Goal: Task Accomplishment & Management: Complete application form

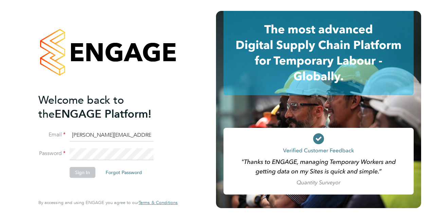
click at [115, 135] on input "[PERSON_NAME][EMAIL_ADDRESS][DOMAIN_NAME]" at bounding box center [112, 135] width 84 height 12
type input "[EMAIL_ADDRESS][DOMAIN_NAME]"
click at [82, 173] on button "Sign In" at bounding box center [83, 172] width 26 height 11
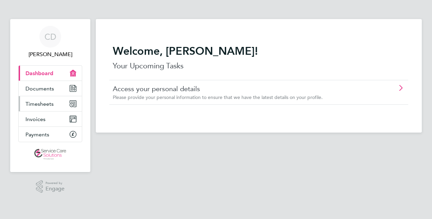
click at [39, 103] on span "Timesheets" at bounding box center [39, 104] width 28 height 6
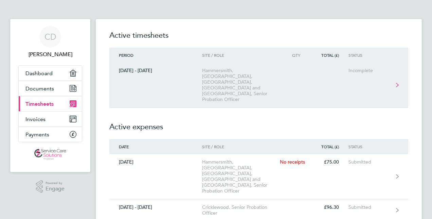
click at [211, 75] on div "Hammersmith, [GEOGRAPHIC_DATA], [GEOGRAPHIC_DATA], [GEOGRAPHIC_DATA] and [GEOGR…" at bounding box center [241, 85] width 78 height 35
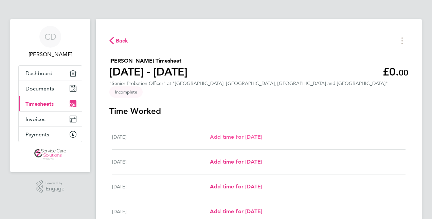
click at [228, 134] on span "Add time for [DATE]" at bounding box center [236, 137] width 52 height 6
select select "30"
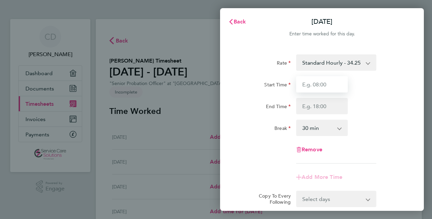
click at [315, 86] on input "Start Time" at bounding box center [322, 84] width 52 height 16
type input "09:00"
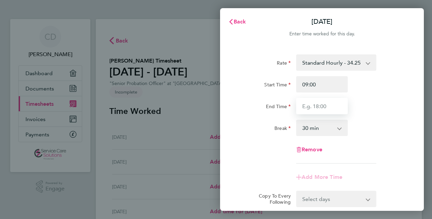
click at [319, 109] on input "End Time" at bounding box center [322, 106] width 52 height 16
type input "17:00"
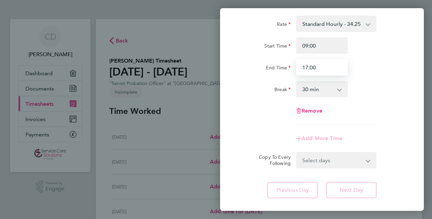
scroll to position [68, 0]
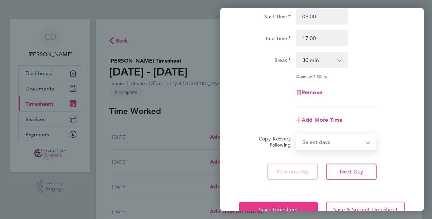
click at [366, 131] on form "Rate Standard Hourly - 34.25 Start Time 09:00 End Time 17:00 Break 0 min 15 min…" at bounding box center [322, 67] width 166 height 163
select select "WEEKDAY"
click at [297, 134] on select "Select days Day Weekday (Mon-Fri) Weekend (Sat-Sun) [DATE] [DATE] [DATE] [DATE]…" at bounding box center [332, 141] width 71 height 15
select select "[DATE]"
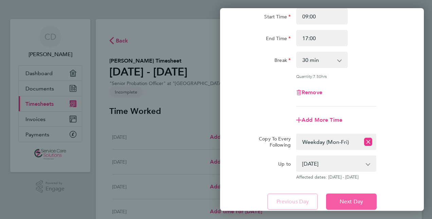
click at [347, 198] on span "Next Day" at bounding box center [351, 201] width 23 height 7
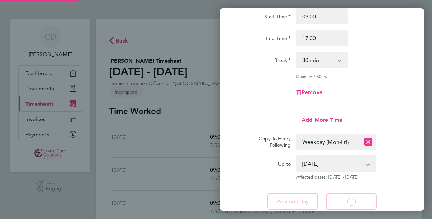
select select "30"
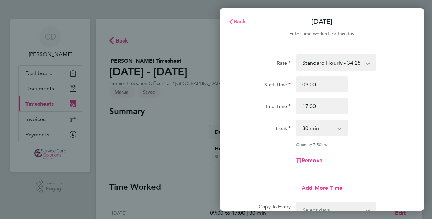
click at [240, 22] on span "Back" at bounding box center [240, 21] width 13 height 6
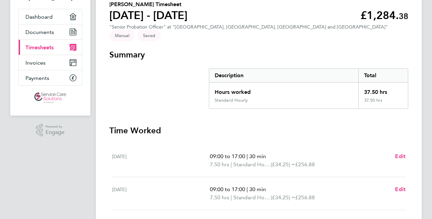
scroll to position [11, 0]
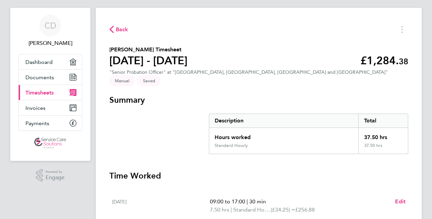
click at [122, 29] on span "Back" at bounding box center [122, 29] width 13 height 8
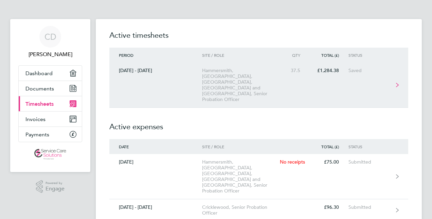
click at [244, 73] on div "Hammersmith, [GEOGRAPHIC_DATA], [GEOGRAPHIC_DATA], [GEOGRAPHIC_DATA] and [GEOGR…" at bounding box center [241, 85] width 78 height 35
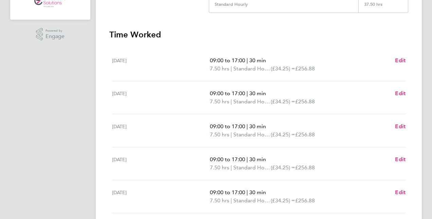
scroll to position [204, 0]
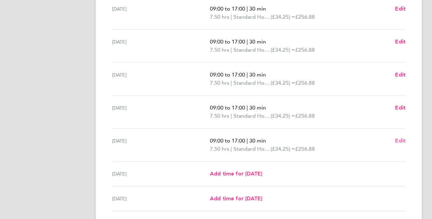
click at [403, 137] on span "Edit" at bounding box center [400, 140] width 11 height 6
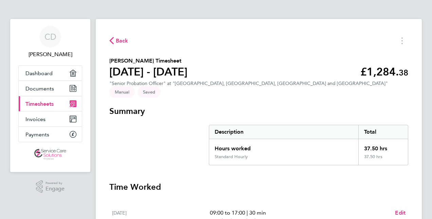
select select "30"
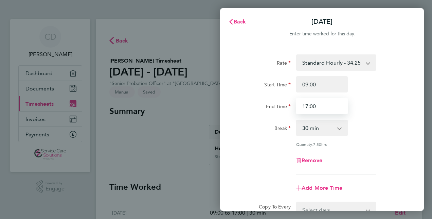
click at [306, 106] on input "17:00" at bounding box center [322, 106] width 52 height 16
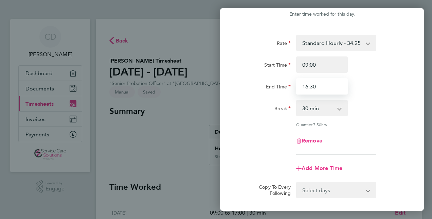
scroll to position [68, 0]
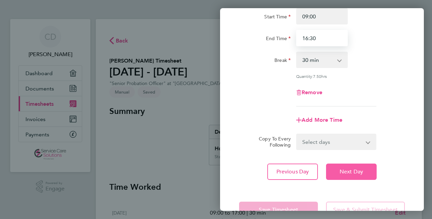
type input "16:30"
click at [346, 171] on span "Next Day" at bounding box center [351, 171] width 23 height 7
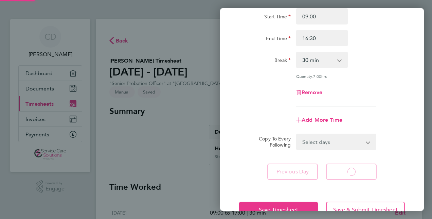
select select "30"
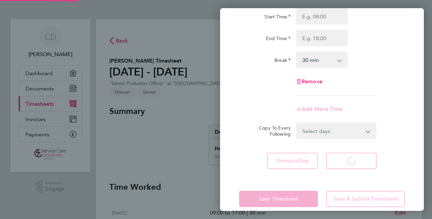
select select "30"
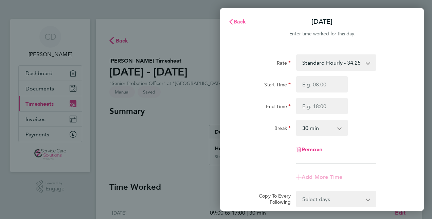
click at [239, 17] on button "Back" at bounding box center [237, 22] width 32 height 14
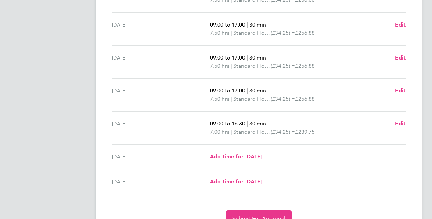
scroll to position [249, 0]
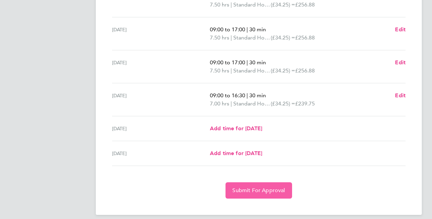
click at [253, 187] on span "Submit For Approval" at bounding box center [258, 190] width 53 height 7
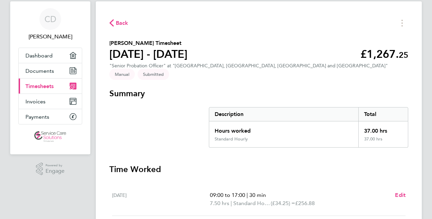
scroll to position [0, 0]
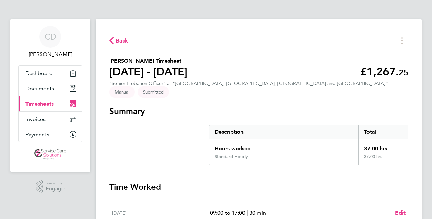
click at [41, 102] on span "Timesheets" at bounding box center [39, 104] width 28 height 6
